Goal: Task Accomplishment & Management: Complete application form

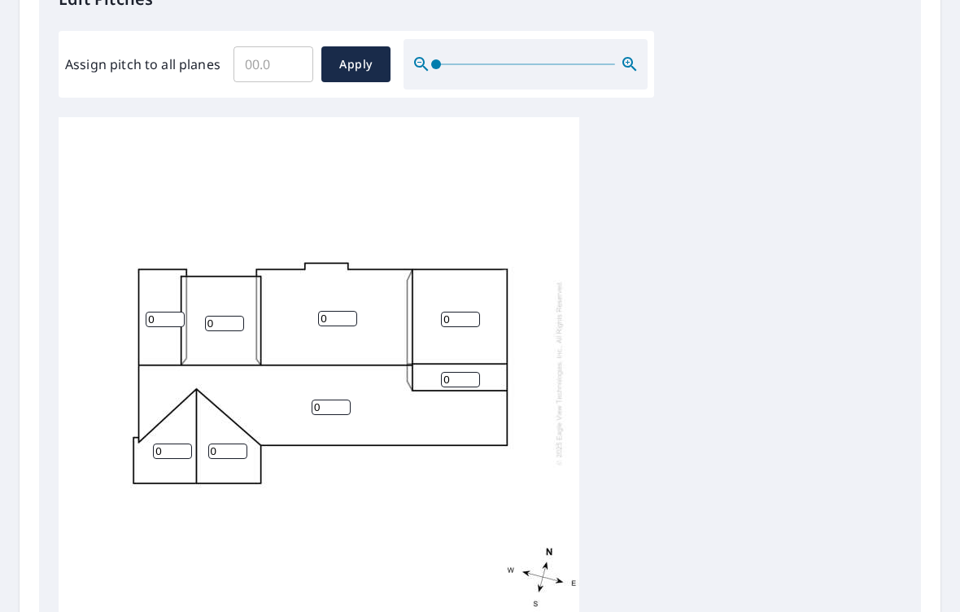
scroll to position [472, 0]
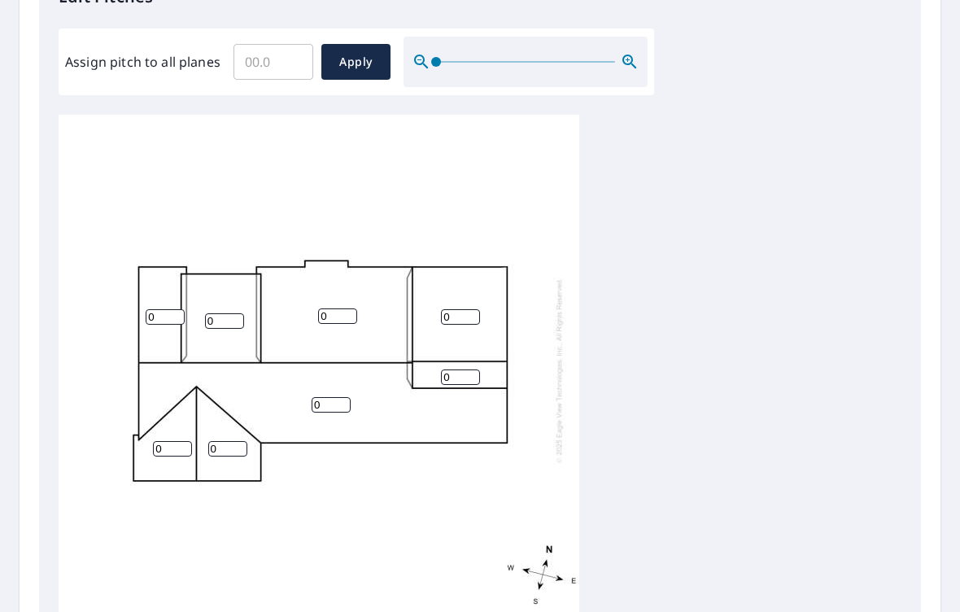
click at [458, 309] on input "0" at bounding box center [460, 316] width 39 height 15
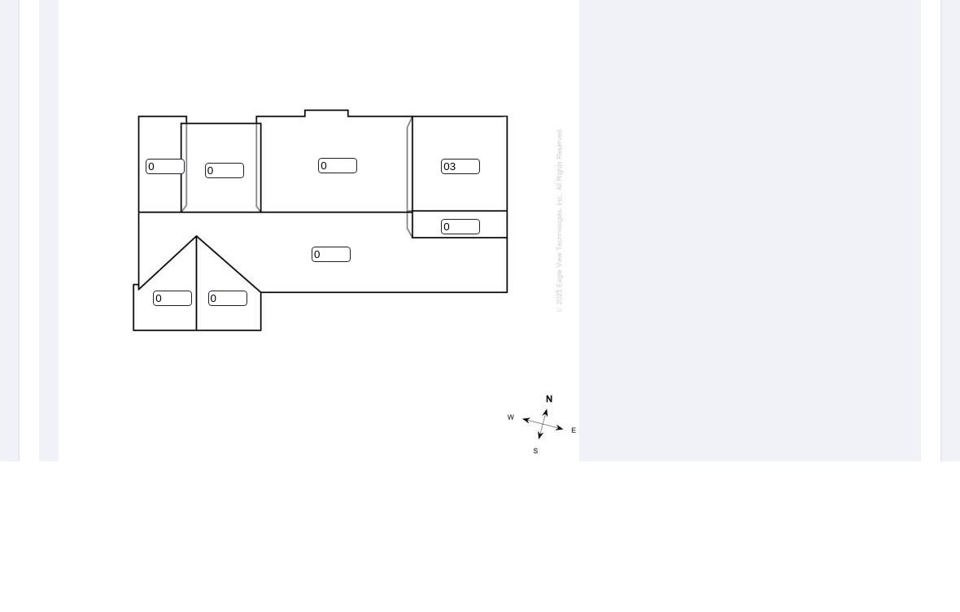
type input "0"
type input "3"
click at [455, 369] on input "0" at bounding box center [460, 376] width 39 height 15
type input "7"
click at [330, 397] on input "0" at bounding box center [331, 404] width 39 height 15
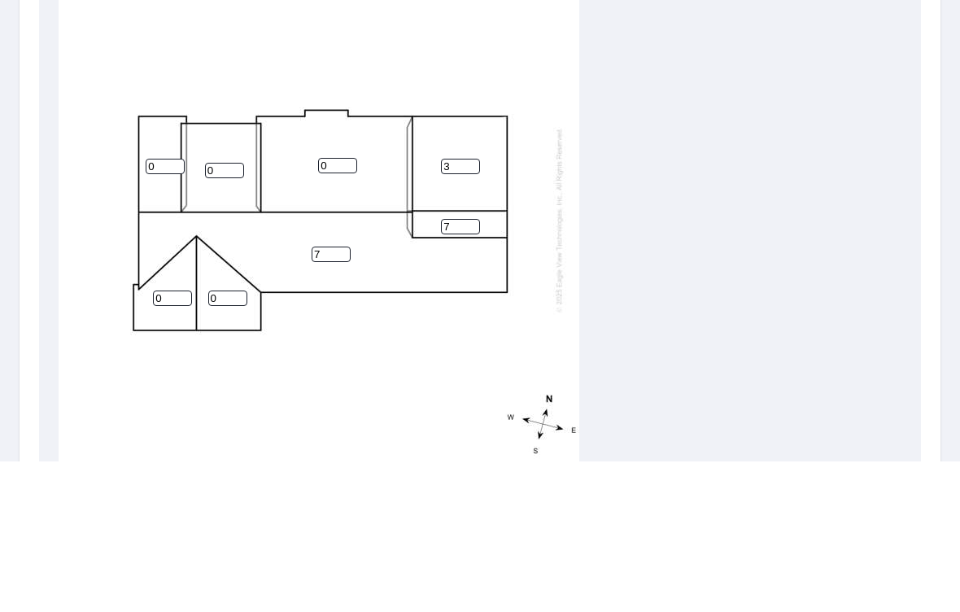
type input "7"
click at [344, 308] on input "0" at bounding box center [337, 315] width 39 height 15
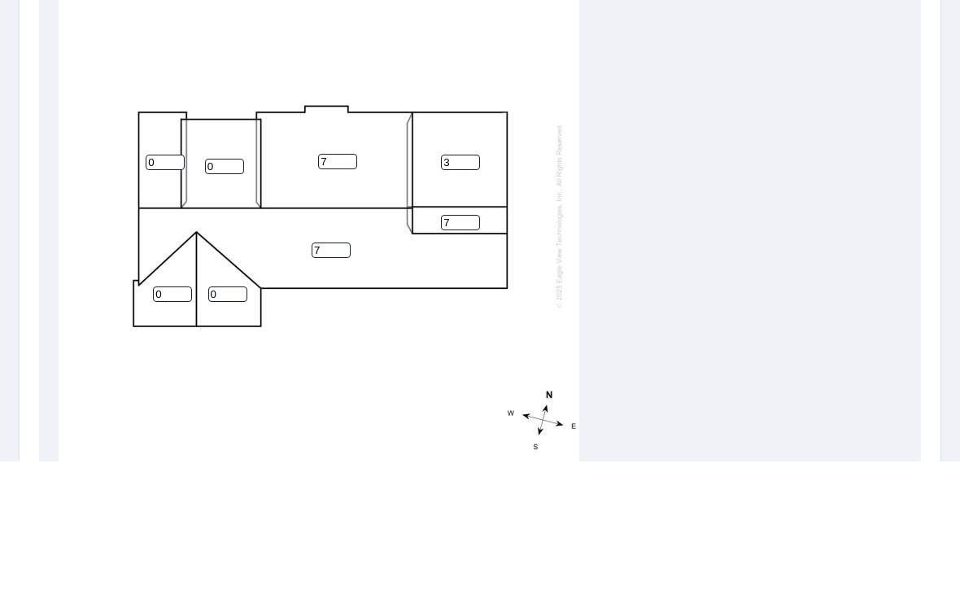
scroll to position [4, 0]
type input "7"
click at [226, 437] on input "0" at bounding box center [227, 444] width 39 height 15
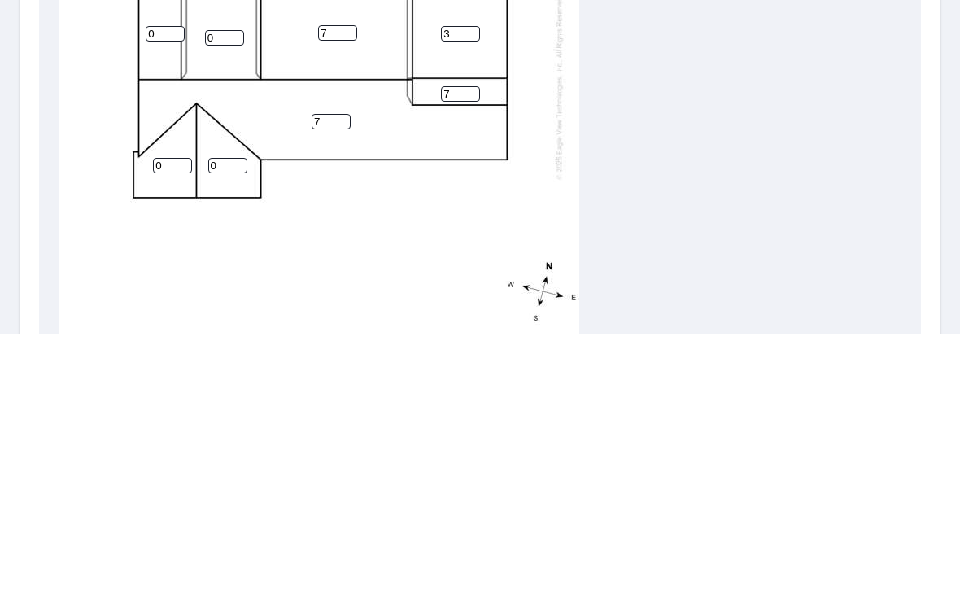
click at [235, 437] on input "0" at bounding box center [227, 444] width 39 height 15
type input "7"
click at [171, 437] on input "0" at bounding box center [172, 444] width 39 height 15
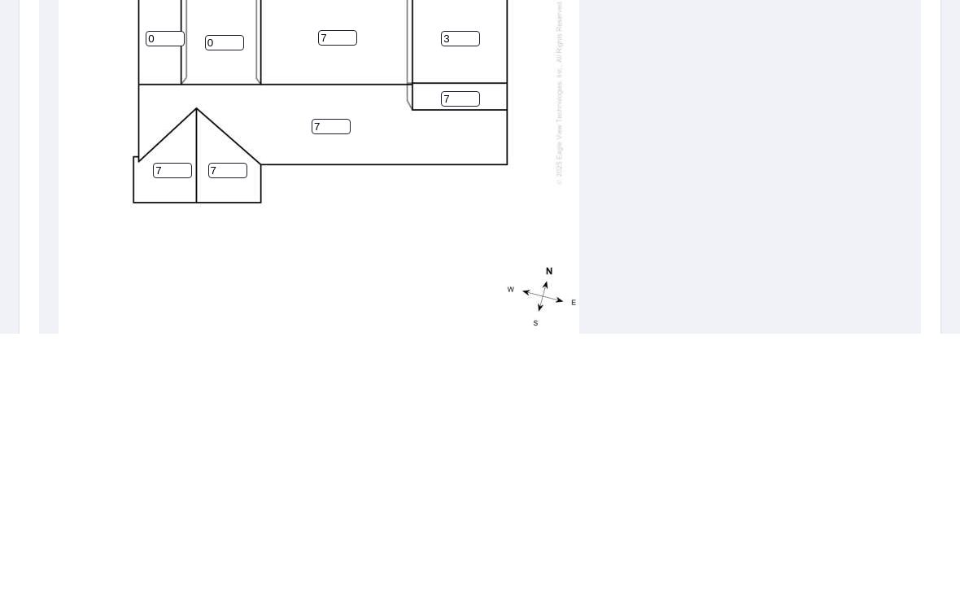
scroll to position [0, 0]
type input "7"
click at [221, 313] on input "0" at bounding box center [224, 320] width 39 height 15
type input "1"
click at [159, 309] on input "0" at bounding box center [165, 316] width 39 height 15
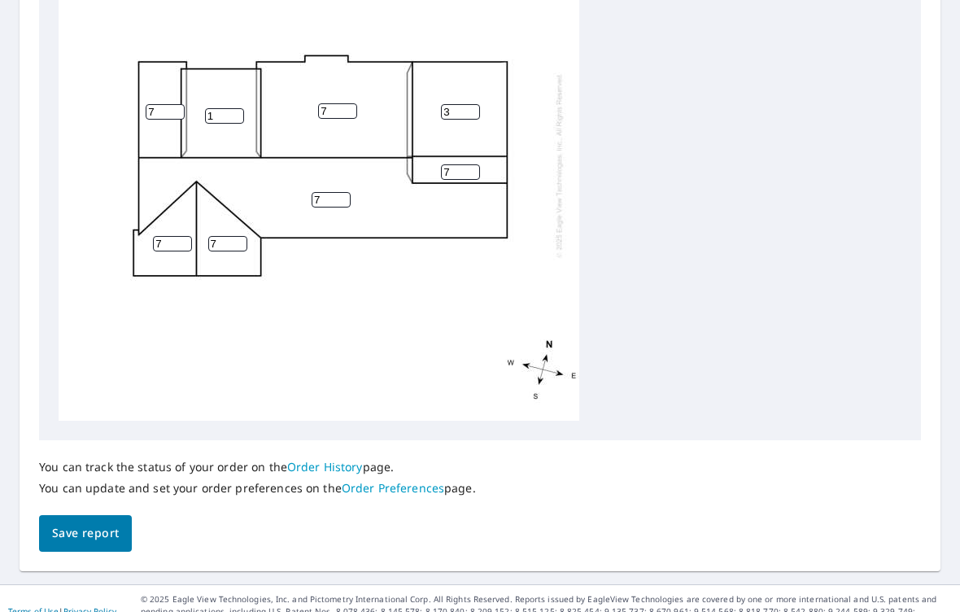
scroll to position [678, 0]
type input "7"
click at [88, 521] on span "Save report" at bounding box center [85, 531] width 67 height 20
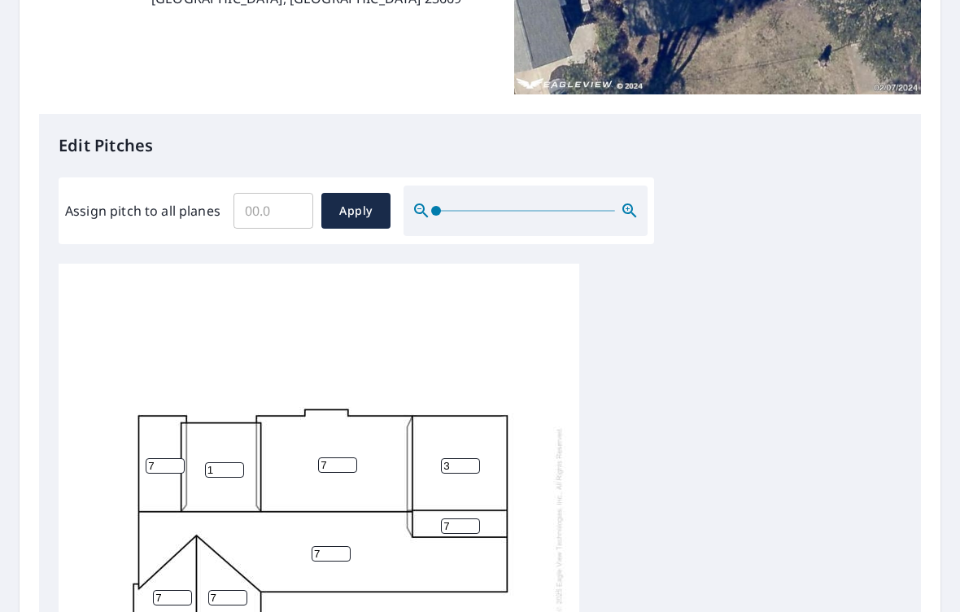
scroll to position [311, 0]
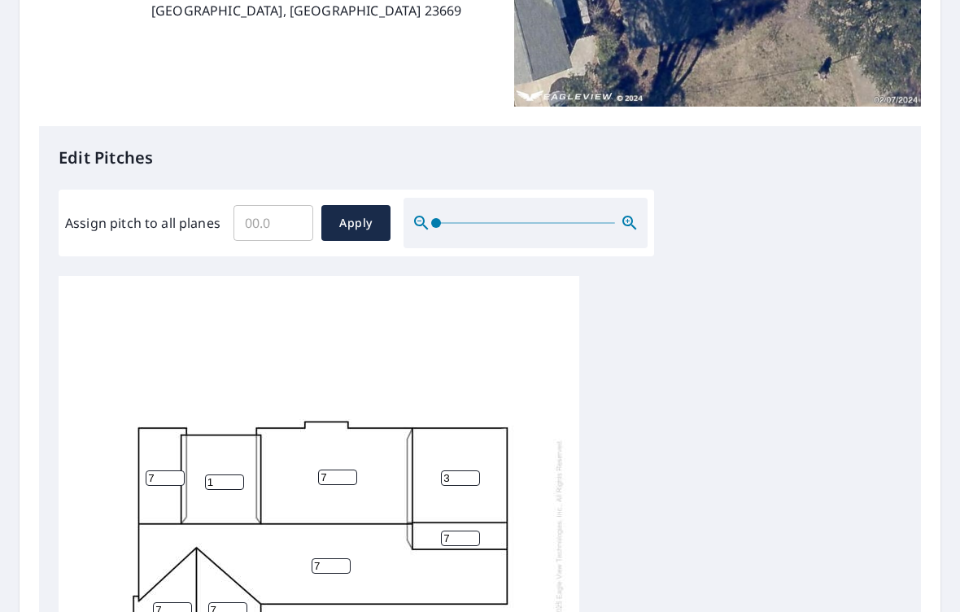
click at [362, 215] on span "Apply" at bounding box center [355, 223] width 43 height 20
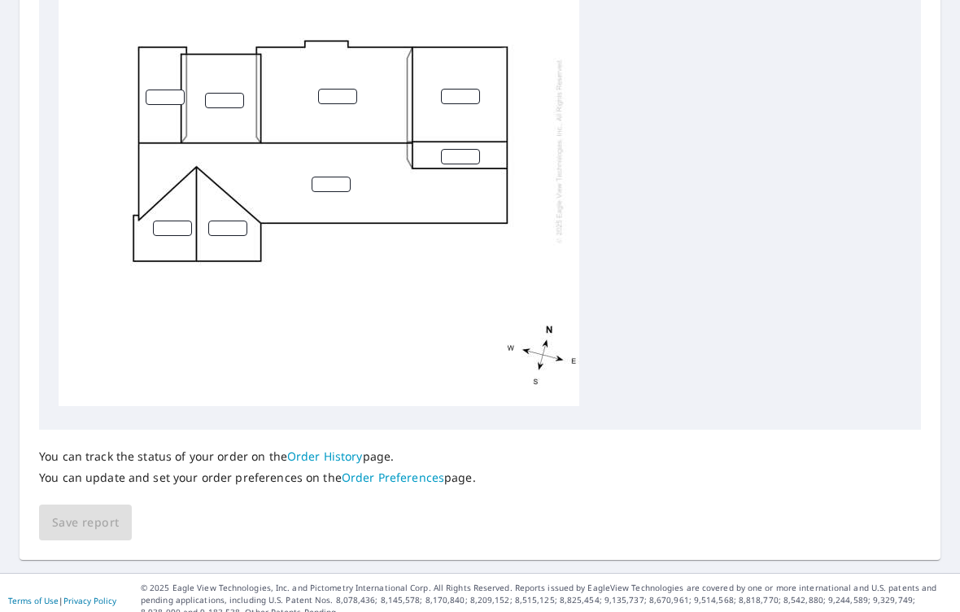
scroll to position [746, 0]
click at [80, 511] on div "You can track the status of your order on the Order History page. You can updat…" at bounding box center [480, 485] width 882 height 111
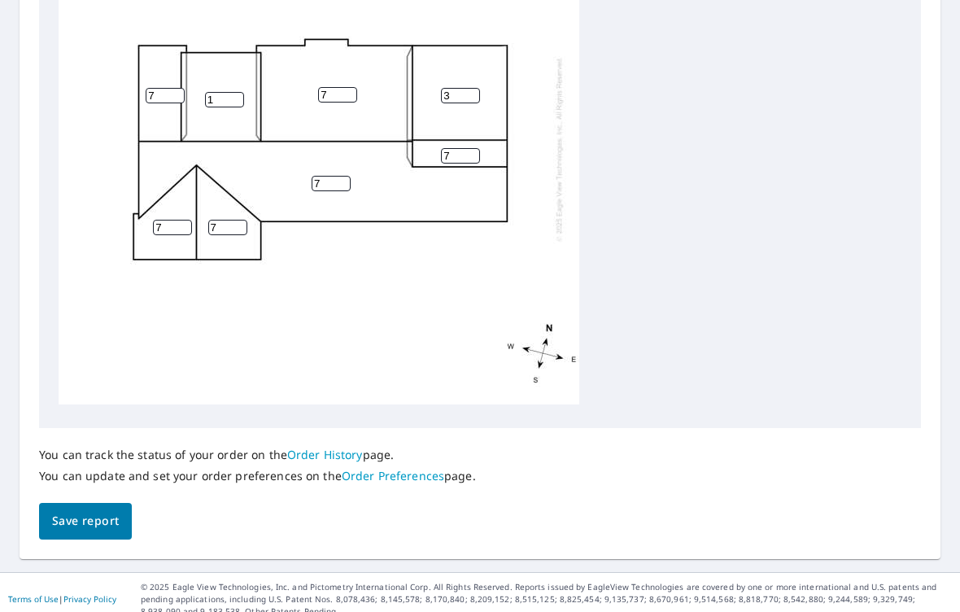
scroll to position [687, 0]
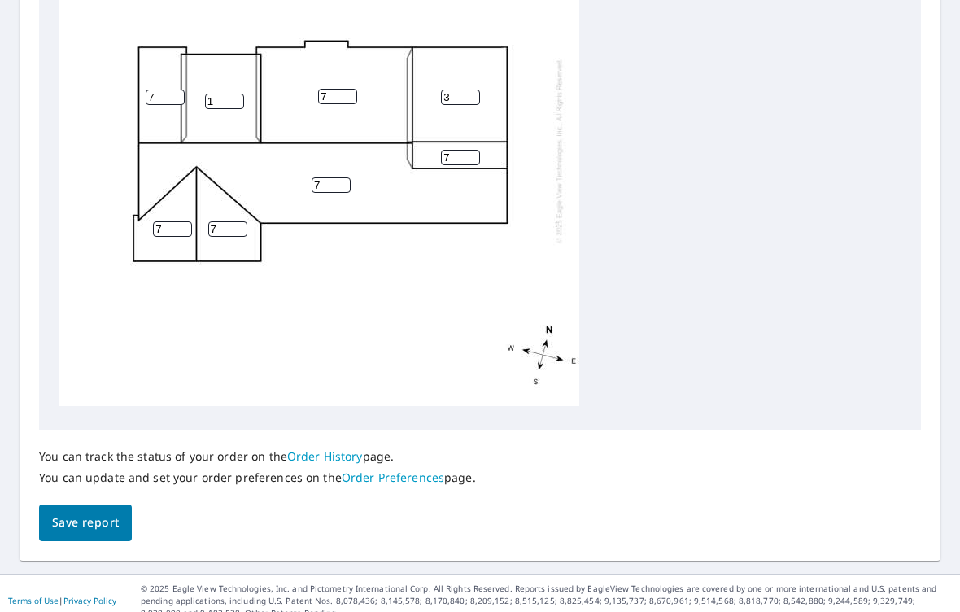
click at [99, 512] on span "Save report" at bounding box center [85, 522] width 67 height 20
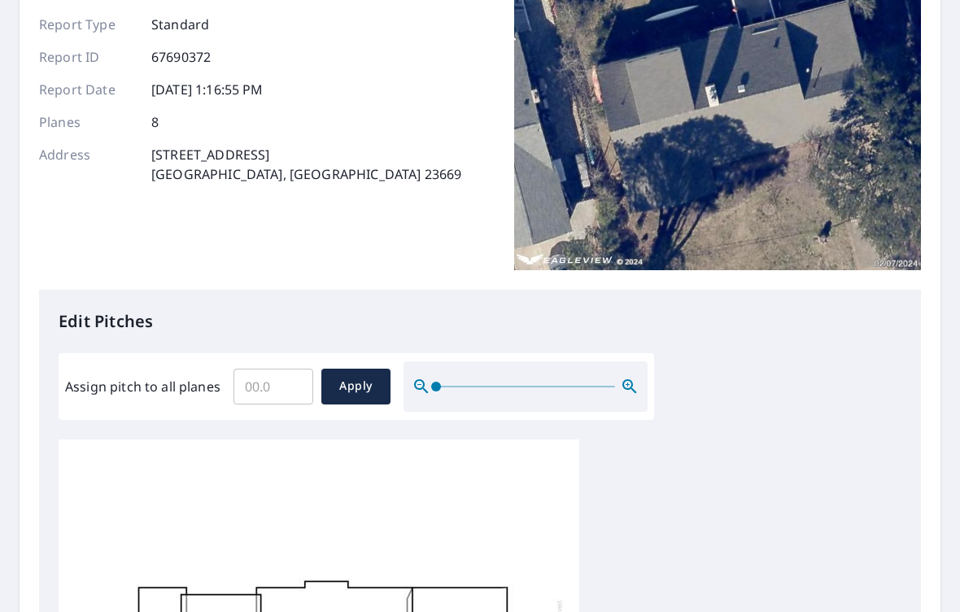
scroll to position [0, 0]
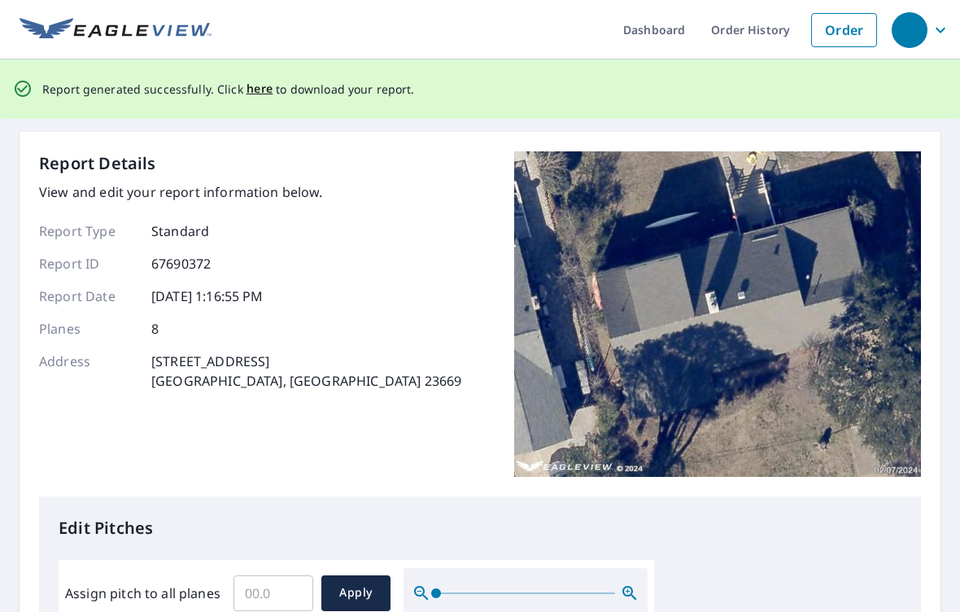
click at [257, 87] on span "here" at bounding box center [259, 89] width 27 height 20
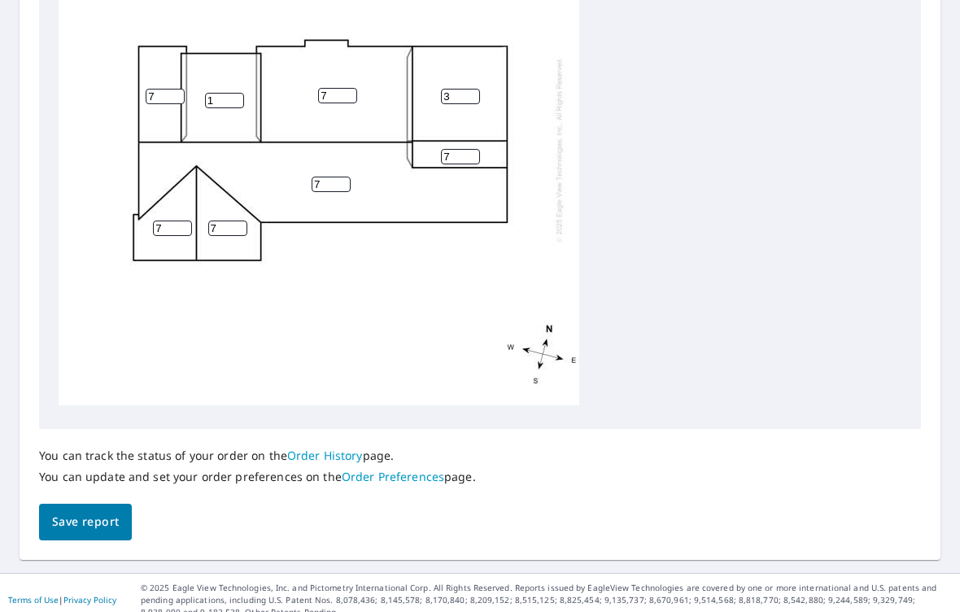
scroll to position [687, 0]
click at [85, 513] on span "Save report" at bounding box center [85, 522] width 67 height 20
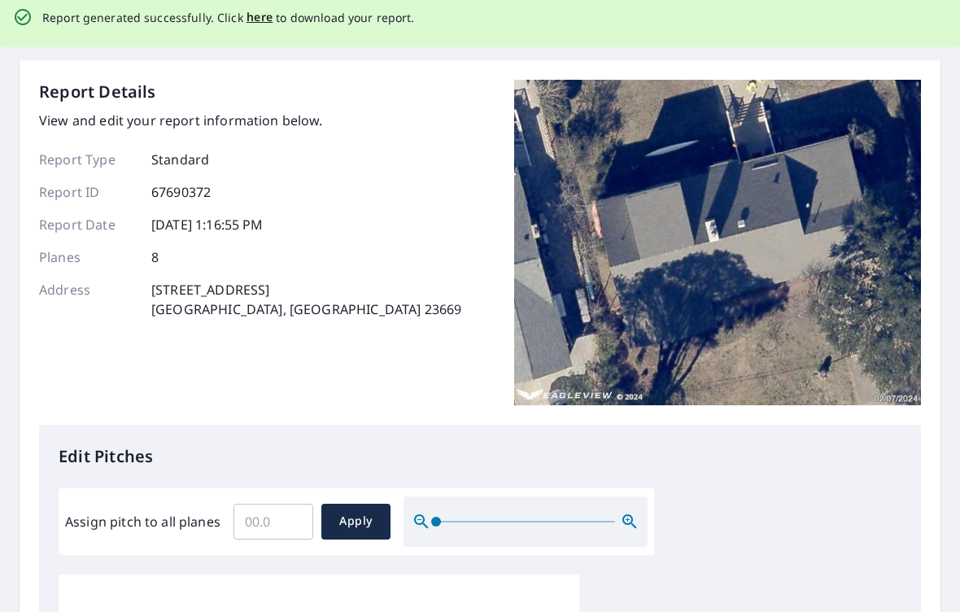
scroll to position [0, 0]
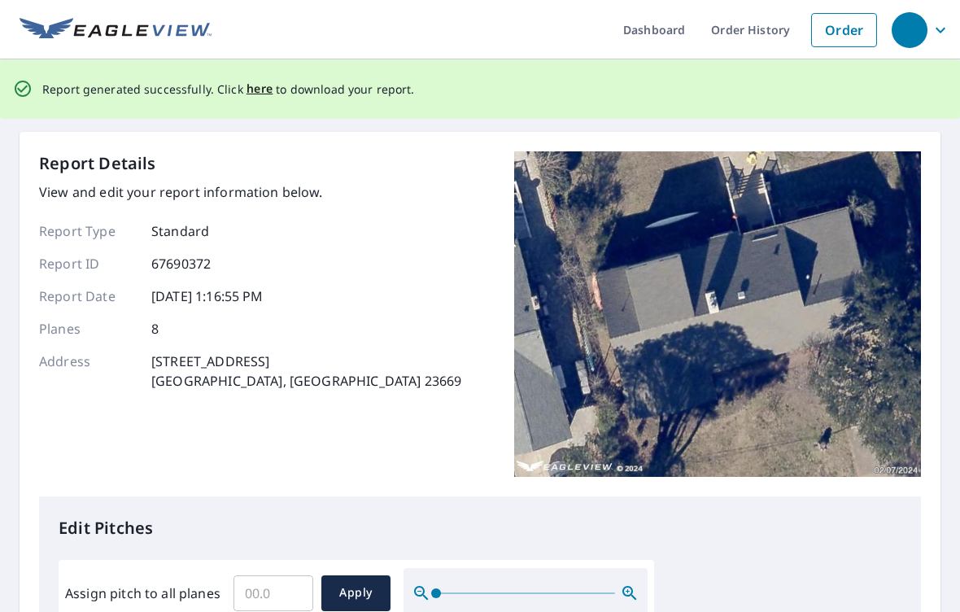
click at [660, 30] on link "Dashboard" at bounding box center [654, 29] width 88 height 59
